Goal: Task Accomplishment & Management: Use online tool/utility

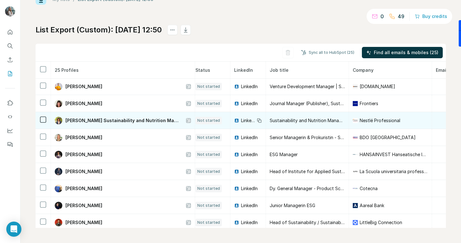
scroll to position [0, 3]
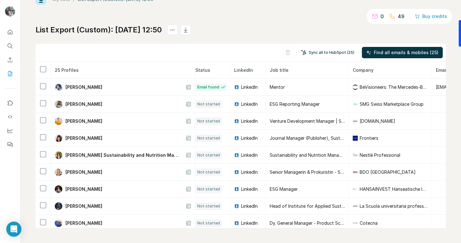
click at [327, 54] on button "Sync all to HubSpot (25)" at bounding box center [328, 52] width 62 height 9
click at [332, 53] on button "Sync all to HubSpot (25)" at bounding box center [328, 52] width 62 height 9
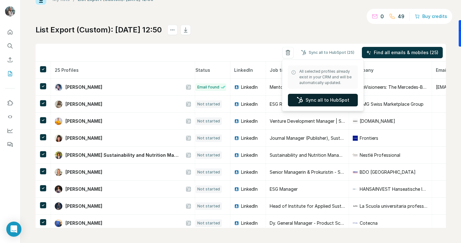
click at [313, 100] on button "Sync all to HubSpot" at bounding box center [323, 100] width 70 height 13
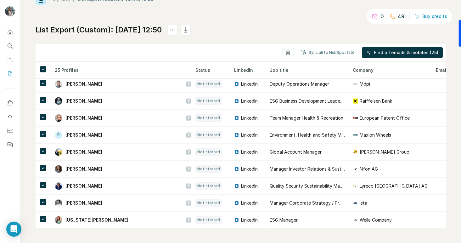
scroll to position [276, 3]
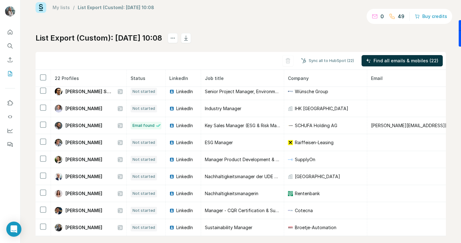
scroll to position [21, 0]
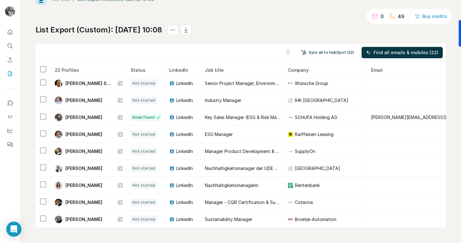
click at [332, 53] on button "Sync all to HubSpot (22)" at bounding box center [328, 52] width 62 height 9
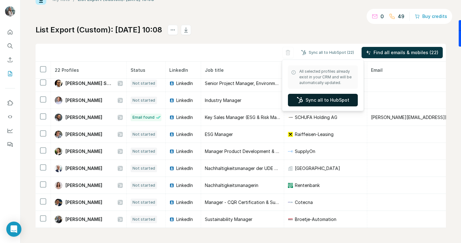
click at [322, 98] on button "Sync all to HubSpot" at bounding box center [323, 100] width 70 height 13
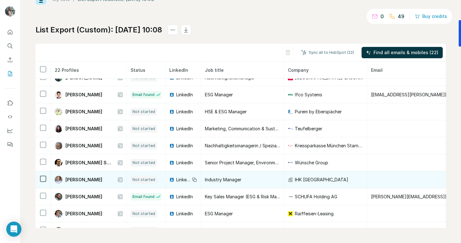
scroll to position [225, 0]
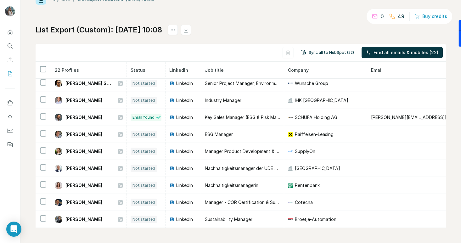
click at [335, 55] on button "Sync all to HubSpot (22)" at bounding box center [328, 52] width 62 height 9
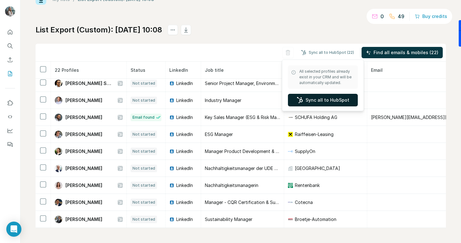
click at [319, 100] on button "Sync all to HubSpot" at bounding box center [323, 100] width 70 height 13
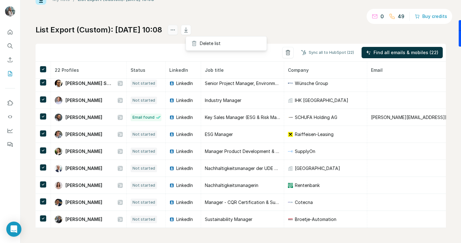
click at [176, 31] on icon "actions" at bounding box center [173, 30] width 6 height 6
click at [151, 38] on div "List Export (Custom): [DATE] 10:08 Sync all to HubSpot (22) Find all emails & m…" at bounding box center [241, 126] width 411 height 203
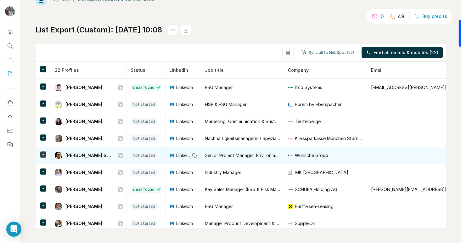
scroll to position [151, 0]
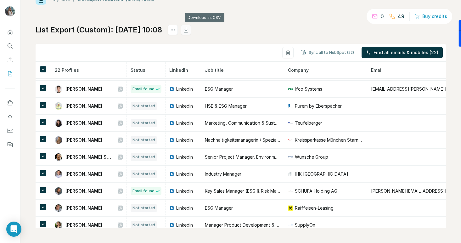
click at [189, 31] on icon "button" at bounding box center [186, 30] width 6 height 6
click at [18, 67] on div at bounding box center [10, 87] width 20 height 128
click at [12, 61] on icon "Enrich CSV" at bounding box center [10, 59] width 5 height 5
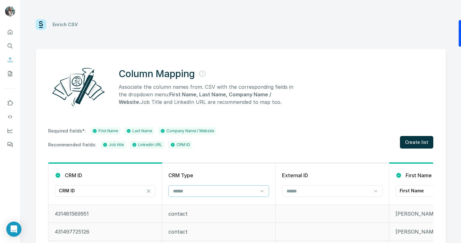
scroll to position [27, 0]
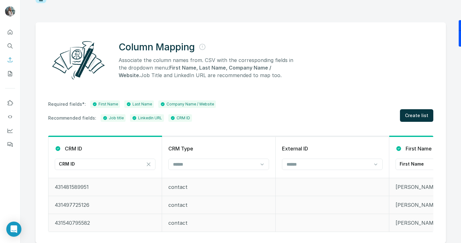
click at [254, 77] on p "Associate the column names from. CSV with the corresponding fields in the dropd…" at bounding box center [210, 67] width 182 height 23
click at [9, 73] on icon "My lists" at bounding box center [10, 74] width 6 height 6
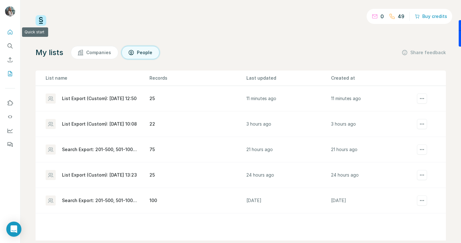
click at [11, 37] on button "Quick start" at bounding box center [10, 31] width 10 height 11
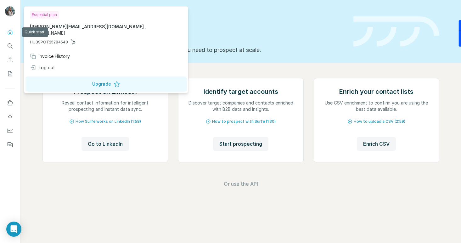
click at [12, 11] on img at bounding box center [10, 11] width 10 height 10
click at [16, 167] on div at bounding box center [10, 121] width 20 height 243
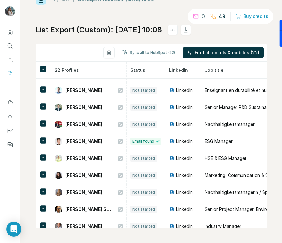
scroll to position [101, 0]
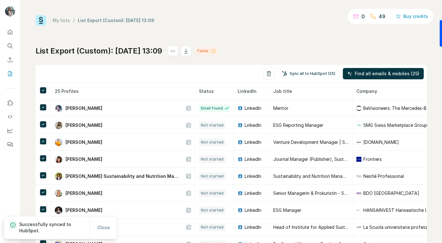
click at [316, 75] on button "Sync all to HubSpot (25)" at bounding box center [309, 73] width 62 height 9
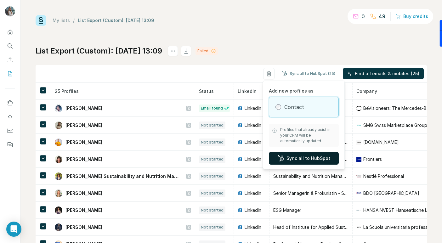
click at [288, 158] on button "Sync all to HubSpot" at bounding box center [304, 158] width 70 height 13
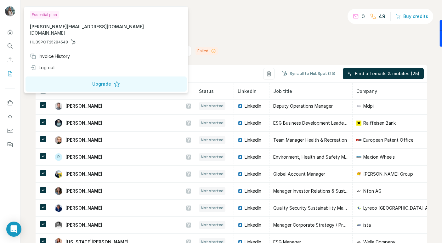
scroll to position [276, 0]
